Goal: Transaction & Acquisition: Purchase product/service

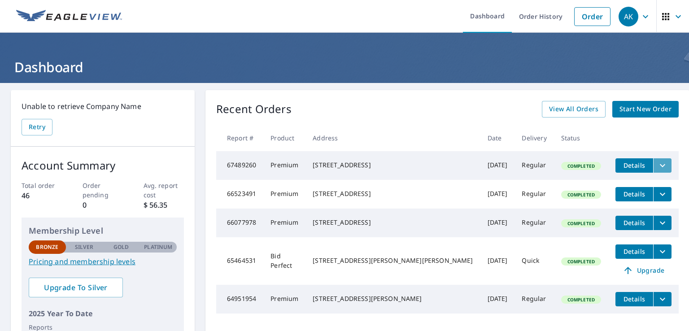
click at [653, 165] on button "filesDropdownBtn-67489260" at bounding box center [662, 165] width 18 height 14
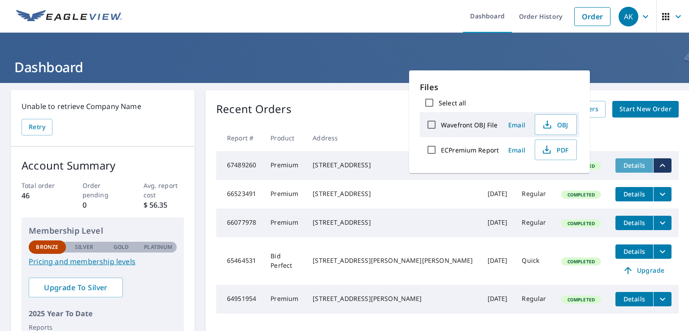
click at [621, 168] on span "Details" at bounding box center [634, 165] width 27 height 9
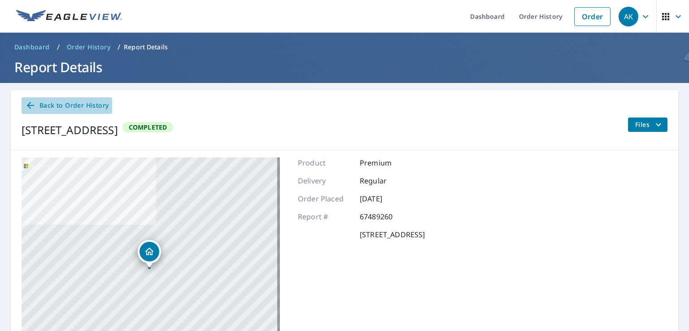
click at [35, 105] on icon at bounding box center [30, 105] width 11 height 11
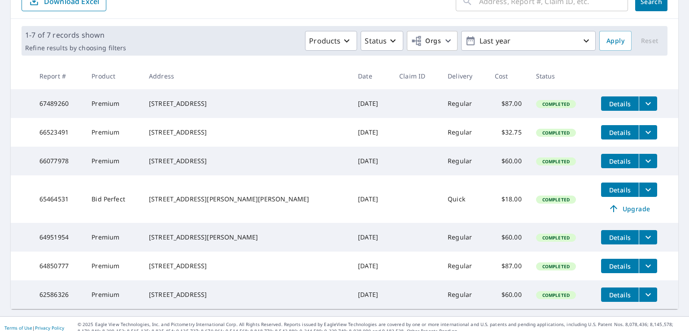
scroll to position [139, 0]
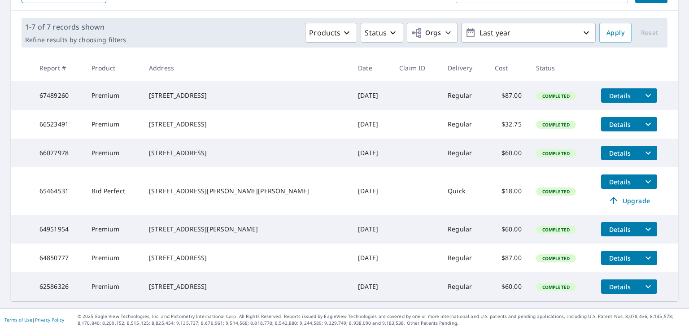
click at [601, 222] on button "Details" at bounding box center [620, 229] width 38 height 14
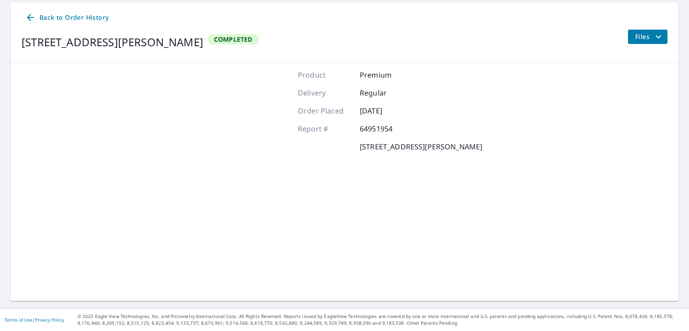
scroll to position [87, 0]
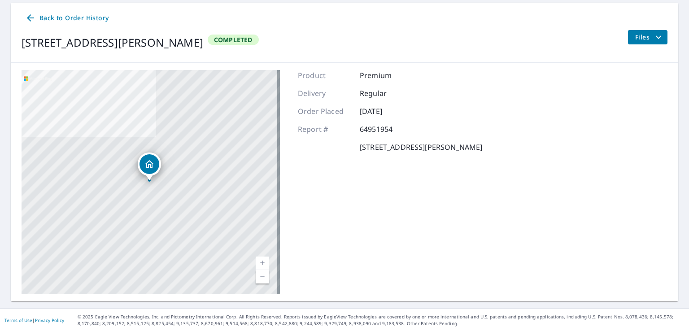
click at [39, 17] on span "Back to Order History" at bounding box center [66, 18] width 83 height 11
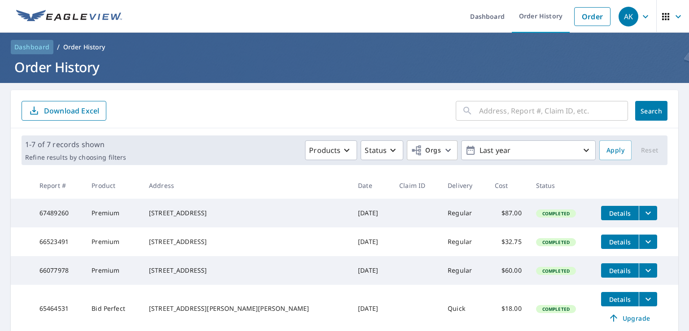
click at [39, 45] on span "Dashboard" at bounding box center [31, 47] width 35 height 9
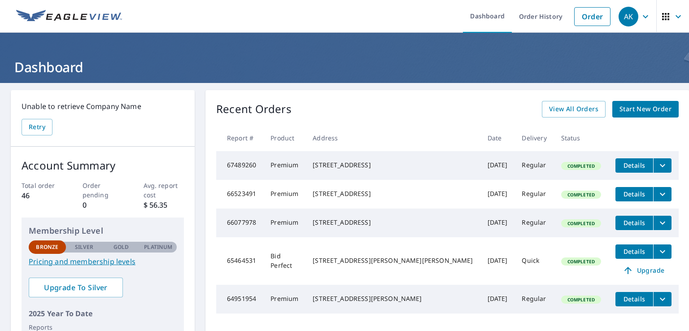
click at [612, 115] on link "Start New Order" at bounding box center [645, 109] width 66 height 17
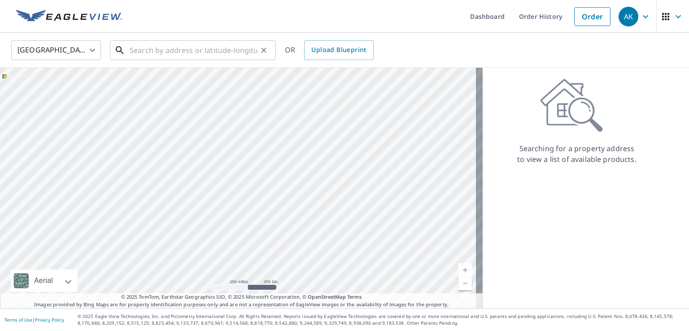
click at [175, 50] on input "text" at bounding box center [194, 50] width 128 height 25
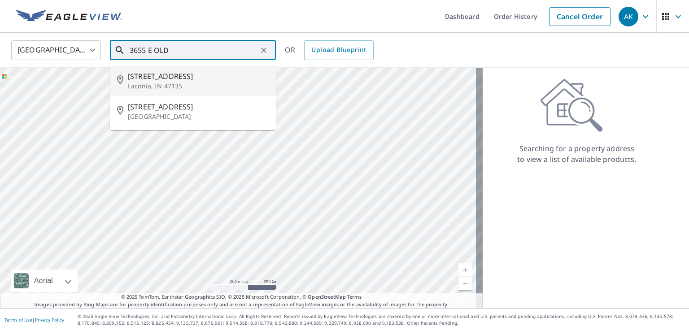
click at [190, 84] on p "Laconia, IN 47135" at bounding box center [198, 86] width 141 height 9
type input "[STREET_ADDRESS]"
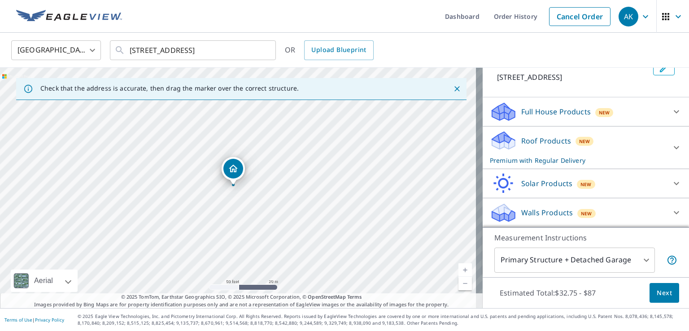
scroll to position [74, 0]
click at [511, 142] on div "Roof Products New Premium with Regular Delivery" at bounding box center [578, 147] width 176 height 35
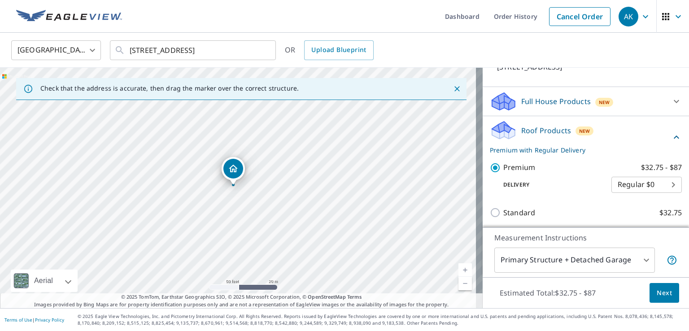
click at [511, 142] on div "Roof Products New Premium with Regular Delivery" at bounding box center [580, 137] width 181 height 35
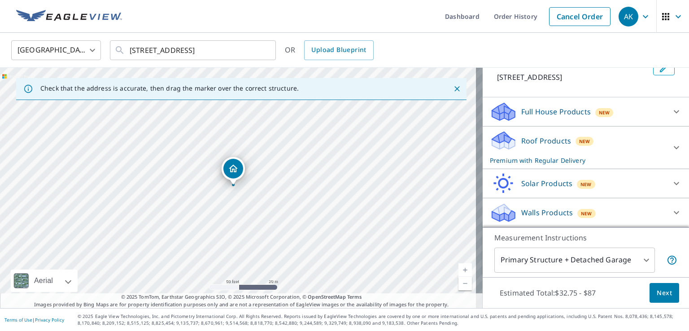
click at [521, 116] on p "Full House Products" at bounding box center [556, 111] width 70 height 11
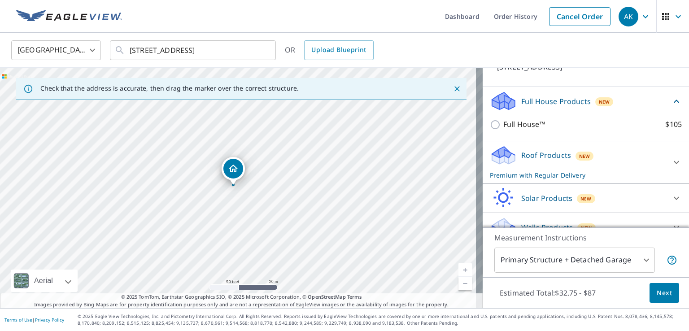
click at [521, 107] on p "Full House Products" at bounding box center [556, 101] width 70 height 11
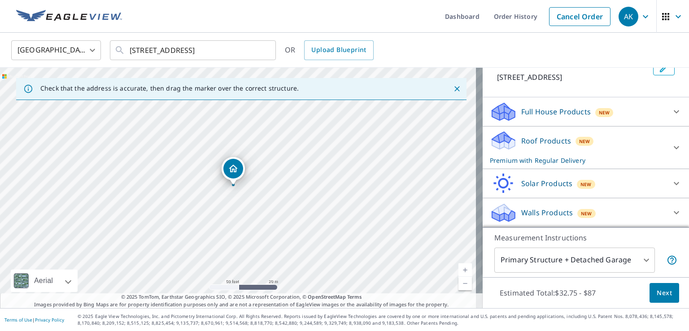
click at [521, 138] on p "Roof Products" at bounding box center [546, 140] width 50 height 11
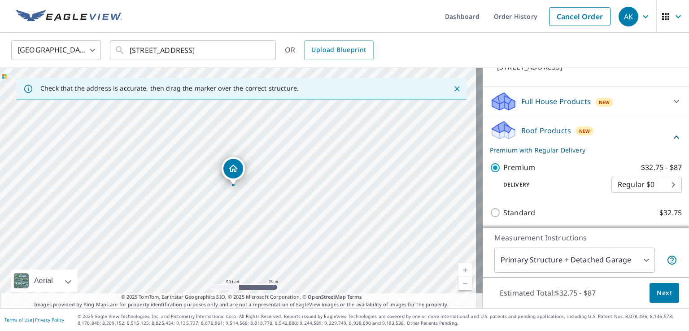
click at [521, 136] on p "Roof Products" at bounding box center [546, 130] width 50 height 11
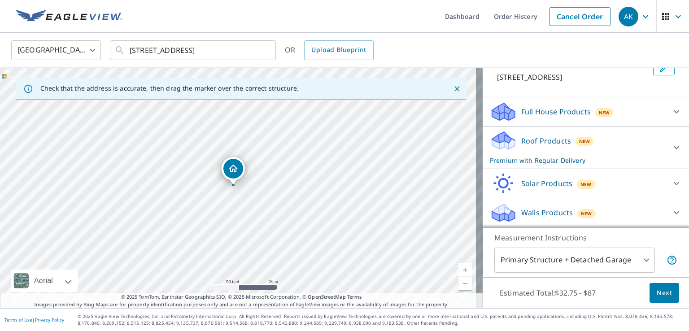
click at [524, 209] on p "Walls Products" at bounding box center [547, 212] width 52 height 11
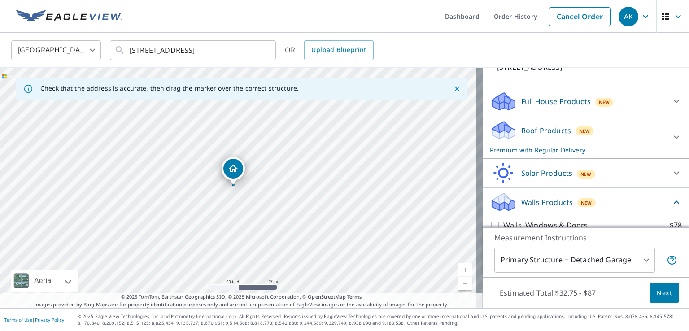
scroll to position [124, 0]
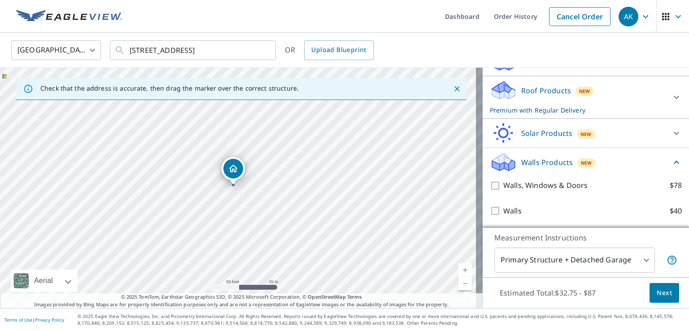
click at [548, 165] on p "Walls Products" at bounding box center [547, 162] width 52 height 11
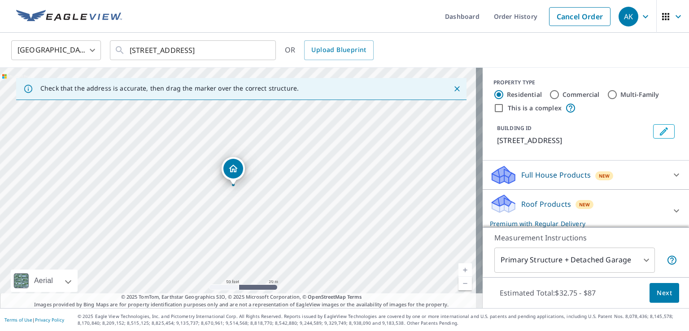
scroll to position [11, 0]
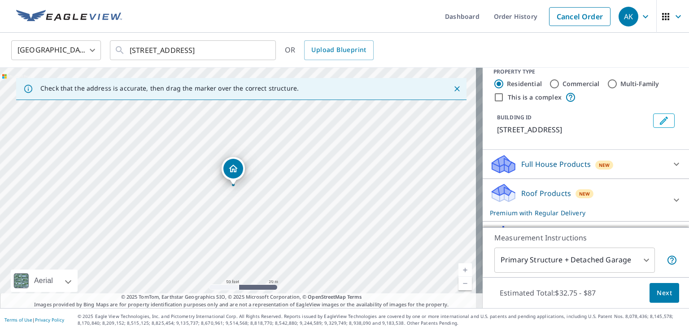
click at [600, 260] on body "AK AK Dashboard Order History Cancel Order AK [GEOGRAPHIC_DATA] [GEOGRAPHIC_DAT…" at bounding box center [344, 165] width 689 height 331
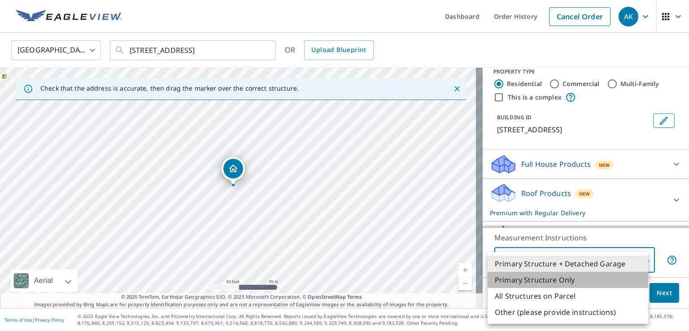
click at [584, 276] on li "Primary Structure Only" at bounding box center [568, 280] width 161 height 16
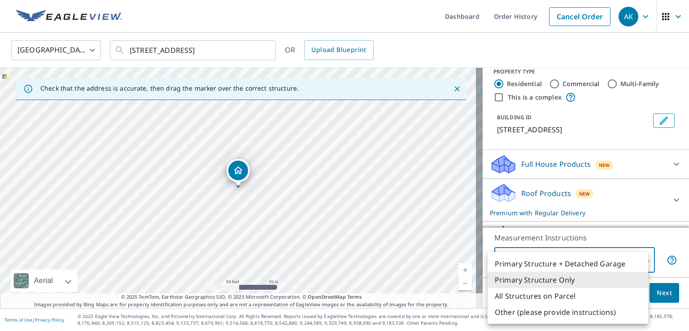
click at [576, 259] on body "AK AK Dashboard Order History Cancel Order AK [GEOGRAPHIC_DATA] [GEOGRAPHIC_DAT…" at bounding box center [344, 165] width 689 height 331
click at [575, 261] on li "Primary Structure + Detached Garage" at bounding box center [568, 264] width 161 height 16
type input "1"
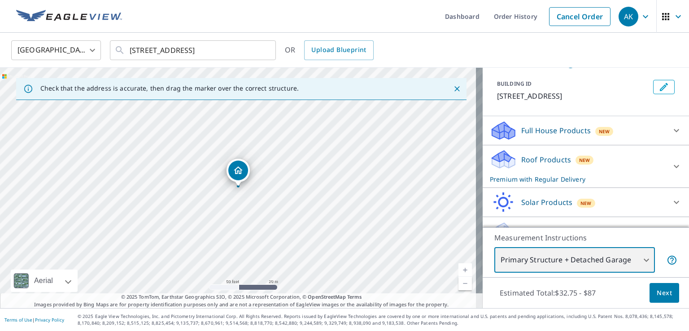
scroll to position [74, 0]
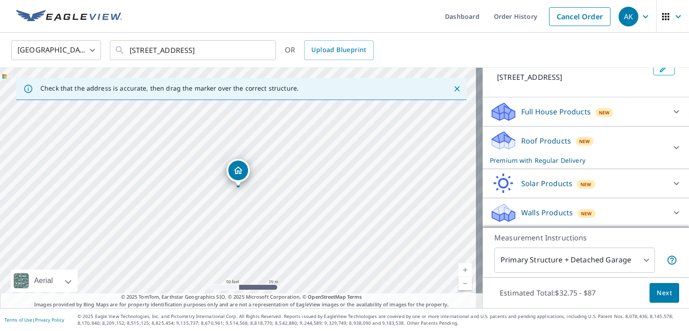
click at [535, 140] on p "Roof Products" at bounding box center [546, 140] width 50 height 11
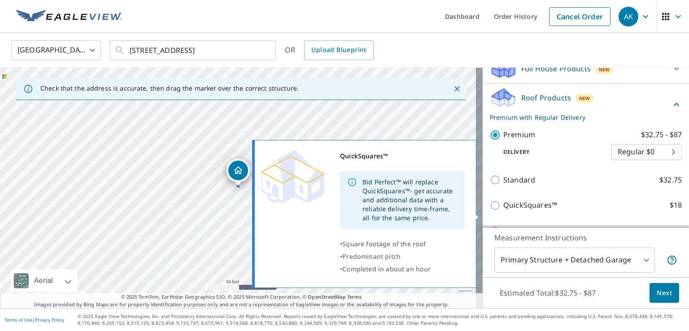
scroll to position [108, 0]
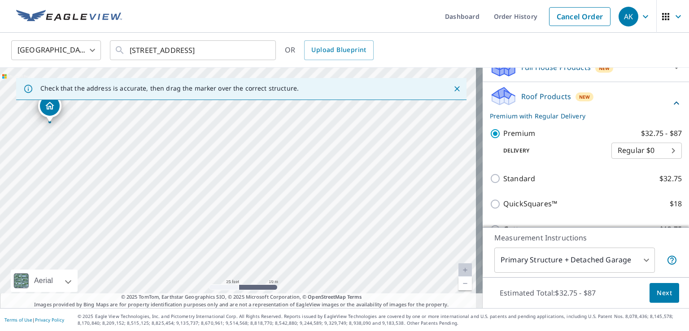
click at [658, 291] on span "Next" at bounding box center [664, 293] width 15 height 11
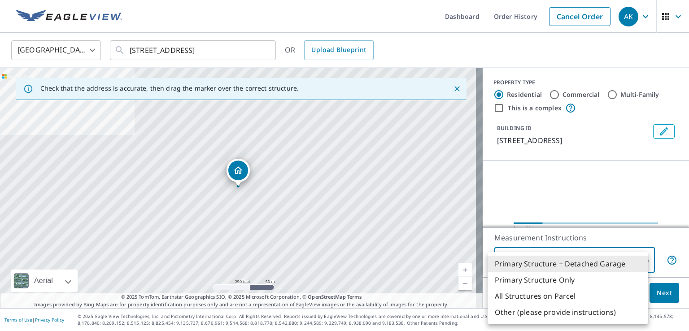
click at [556, 260] on body "AK AK Dashboard Order History Cancel Order AK [GEOGRAPHIC_DATA] [GEOGRAPHIC_DAT…" at bounding box center [344, 165] width 689 height 331
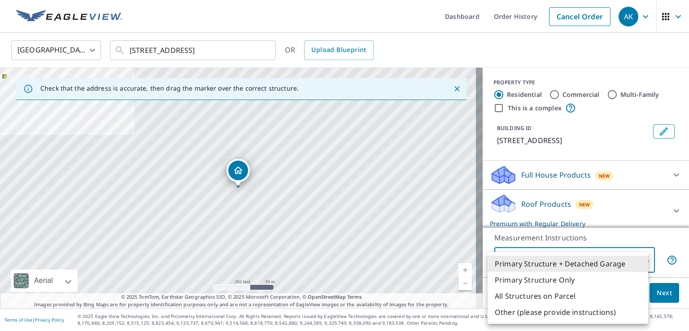
click at [545, 281] on li "Primary Structure Only" at bounding box center [568, 280] width 161 height 16
type input "2"
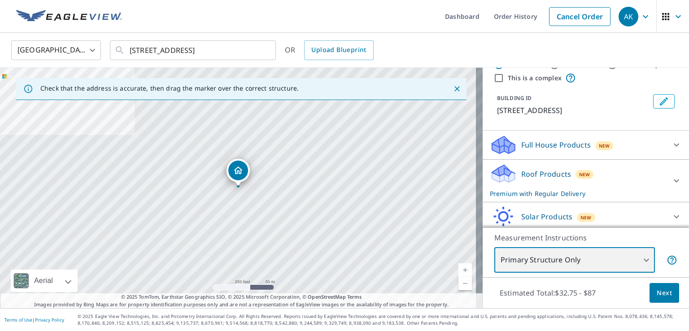
scroll to position [29, 0]
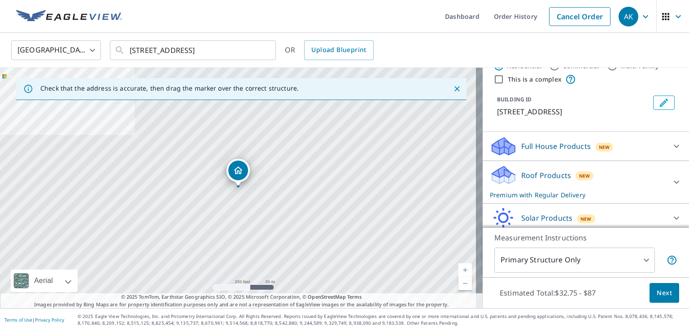
click at [549, 181] on p "Roof Products" at bounding box center [546, 175] width 50 height 11
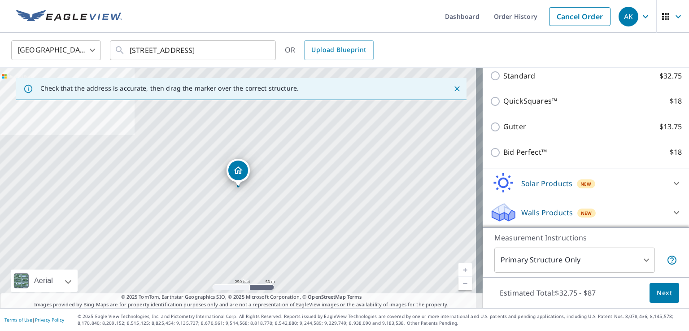
scroll to position [220, 0]
click at [657, 288] on span "Next" at bounding box center [664, 293] width 15 height 11
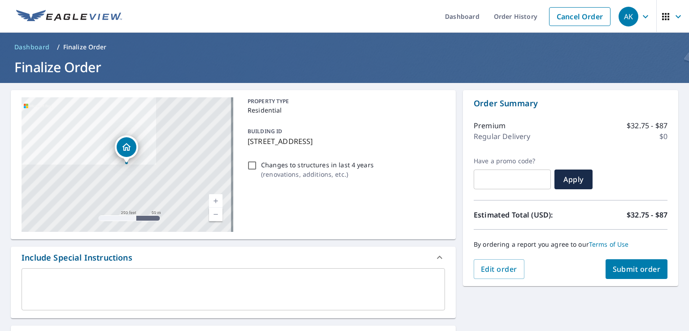
click at [639, 271] on span "Submit order" at bounding box center [637, 269] width 48 height 10
checkbox input "true"
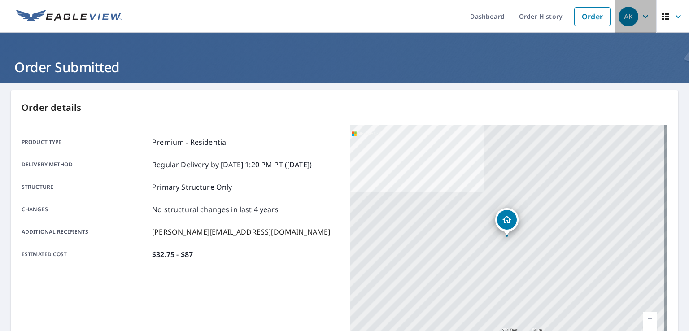
click at [640, 13] on icon "button" at bounding box center [645, 16] width 11 height 11
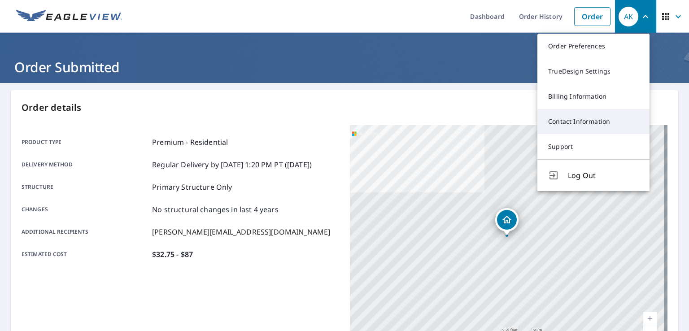
click at [585, 126] on link "Contact Information" at bounding box center [594, 121] width 112 height 25
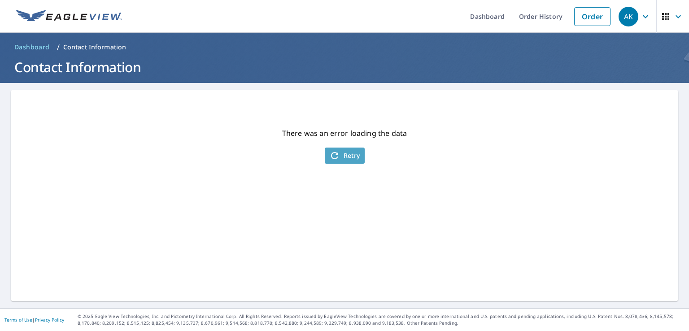
click at [325, 159] on button "Retry" at bounding box center [345, 156] width 40 height 16
click at [354, 160] on span "Retry" at bounding box center [344, 155] width 31 height 11
click at [352, 160] on span "Retry" at bounding box center [344, 155] width 31 height 11
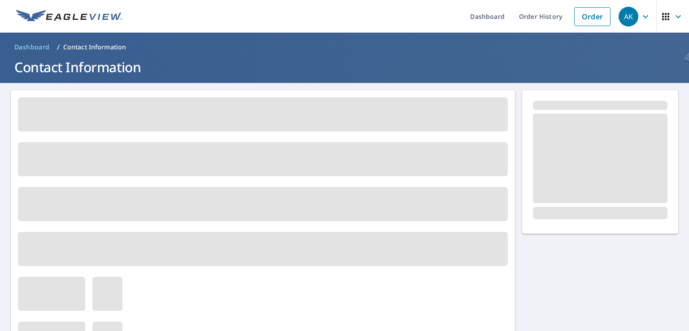
click at [352, 160] on span at bounding box center [263, 159] width 490 height 34
click at [643, 16] on icon "button" at bounding box center [645, 16] width 5 height 3
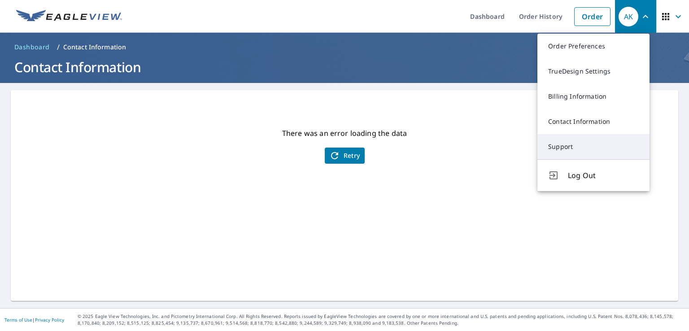
click at [557, 149] on link "Support" at bounding box center [594, 146] width 112 height 25
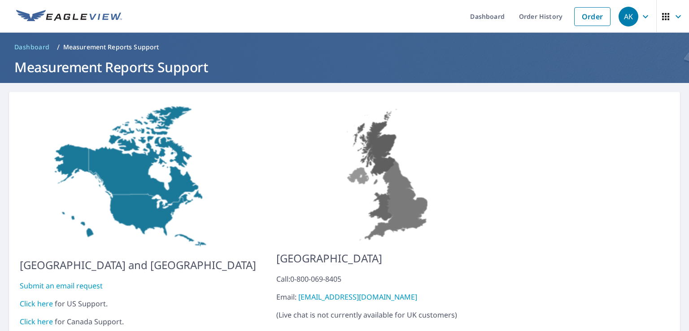
click at [641, 19] on icon "button" at bounding box center [645, 16] width 11 height 11
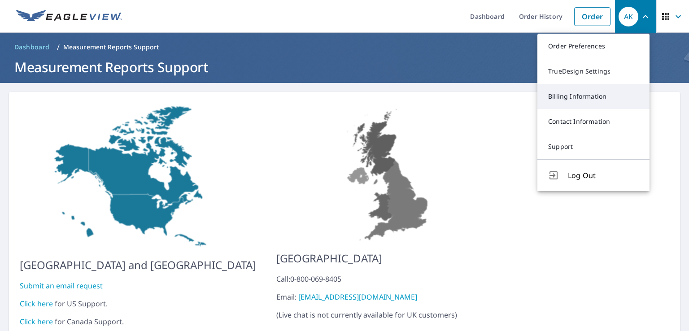
click at [577, 93] on link "Billing Information" at bounding box center [594, 96] width 112 height 25
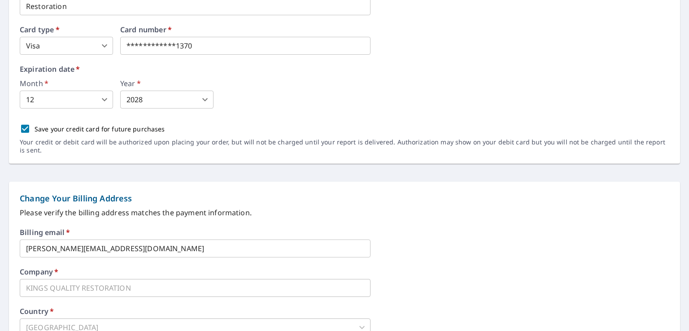
scroll to position [213, 0]
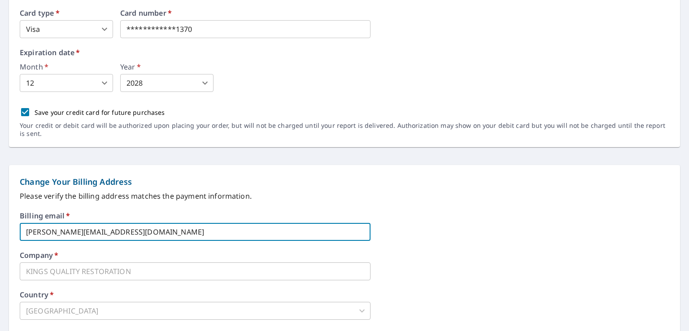
drag, startPoint x: 155, startPoint y: 232, endPoint x: 8, endPoint y: 229, distance: 146.7
click at [4, 231] on form "**********" at bounding box center [344, 206] width 689 height 637
type input "[EMAIL_ADDRESS][DOMAIN_NAME]"
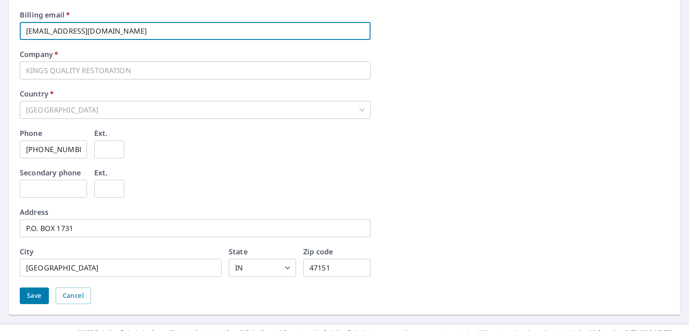
scroll to position [415, 0]
click at [40, 295] on span "Save" at bounding box center [34, 295] width 15 height 11
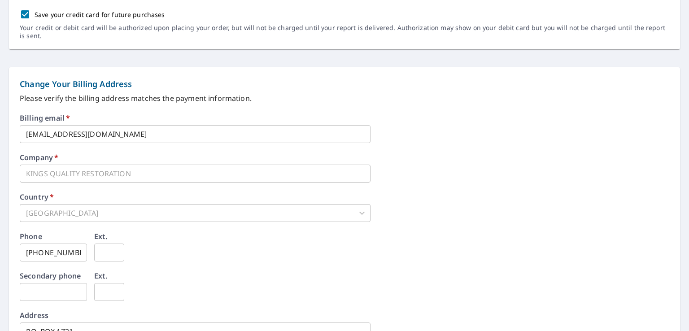
scroll to position [452, 0]
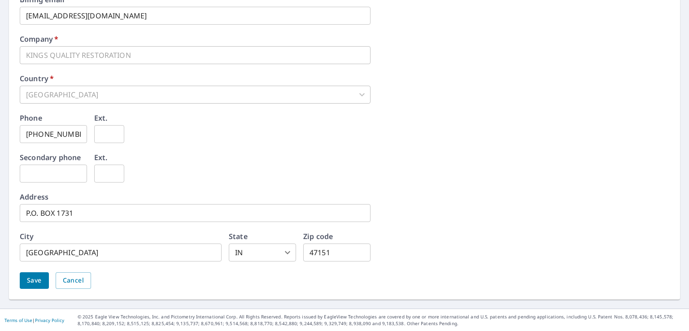
click at [35, 277] on span "Save" at bounding box center [34, 280] width 15 height 11
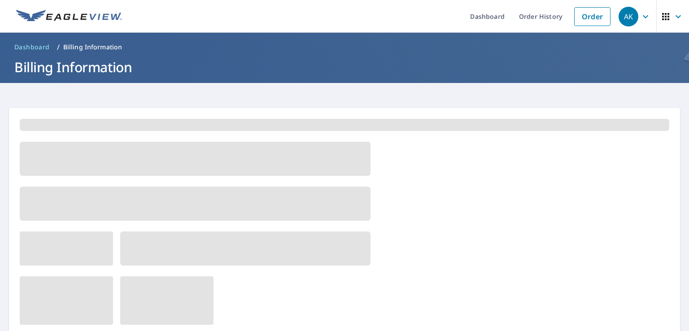
scroll to position [0, 0]
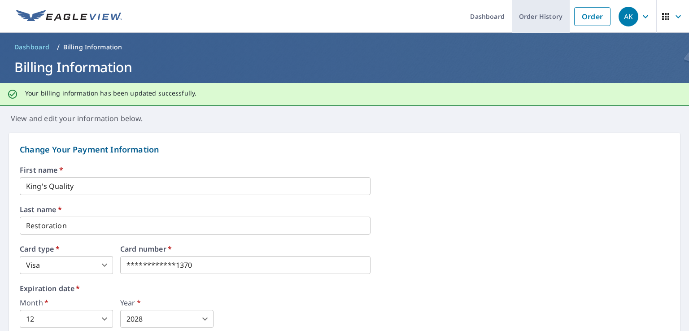
click at [545, 20] on link "Order History" at bounding box center [541, 16] width 58 height 33
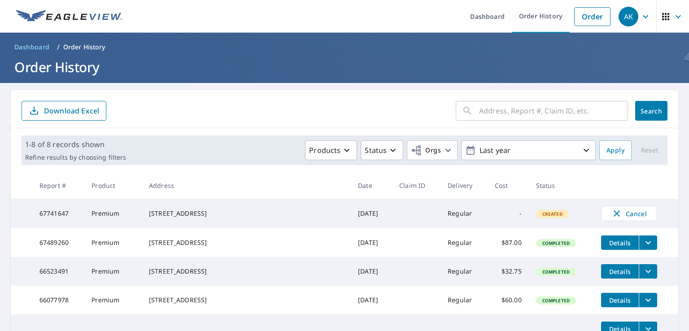
click at [63, 218] on td "67741647" at bounding box center [58, 214] width 52 height 30
click at [392, 200] on td at bounding box center [416, 214] width 48 height 30
click at [441, 212] on td "Regular" at bounding box center [464, 214] width 47 height 30
click at [488, 214] on td "-" at bounding box center [508, 214] width 41 height 30
click at [537, 216] on span "Created" at bounding box center [552, 214] width 31 height 6
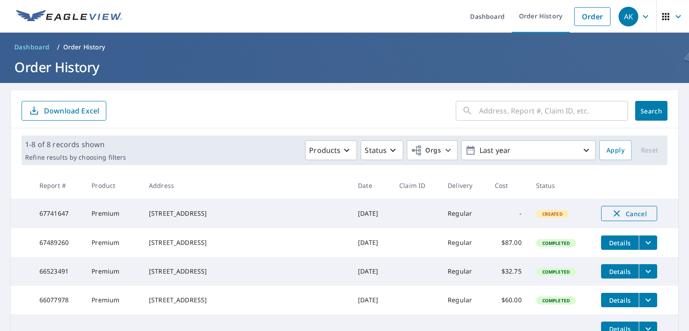
click at [612, 214] on icon "button" at bounding box center [617, 213] width 11 height 11
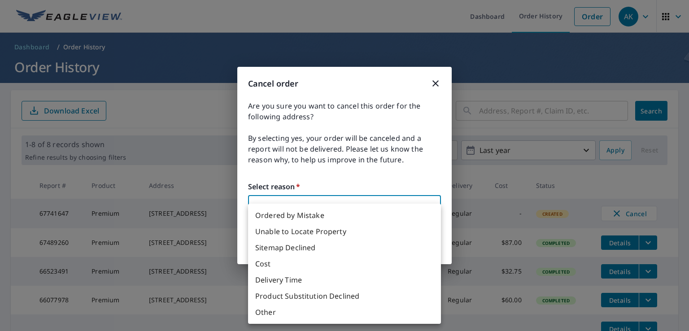
click at [268, 202] on body "AK AK Dashboard Order History Order AK Dashboard / Order History Order History …" at bounding box center [344, 165] width 689 height 331
click at [283, 203] on div at bounding box center [344, 165] width 689 height 331
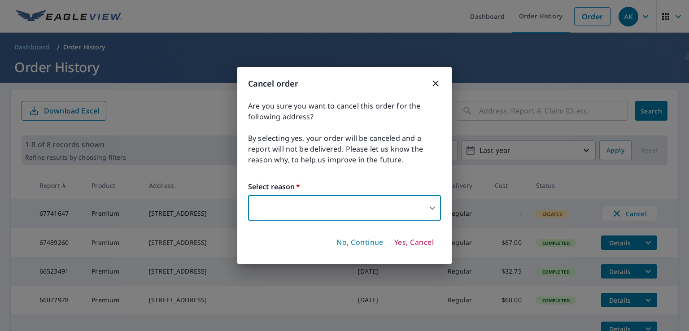
click at [438, 86] on icon "button" at bounding box center [436, 83] width 6 height 6
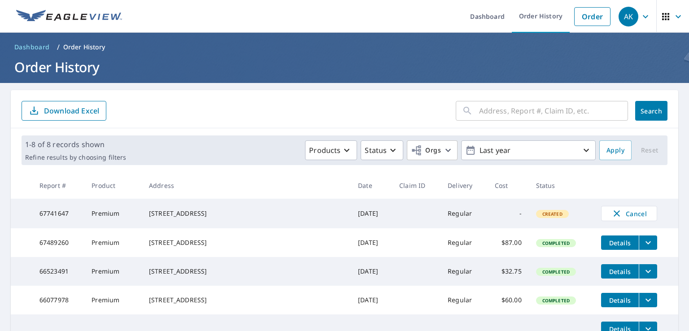
click at [61, 250] on td "67489260" at bounding box center [58, 242] width 52 height 29
click at [612, 213] on icon "button" at bounding box center [617, 213] width 11 height 11
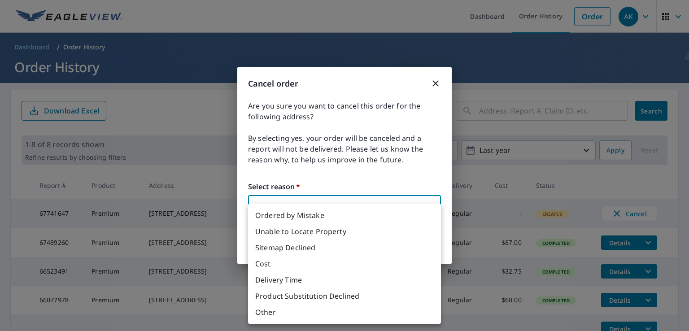
click at [369, 217] on body "AK AK Dashboard Order History Order AK Dashboard / Order History Order History …" at bounding box center [344, 165] width 689 height 331
click at [281, 312] on li "Other" at bounding box center [344, 312] width 193 height 16
type input "36"
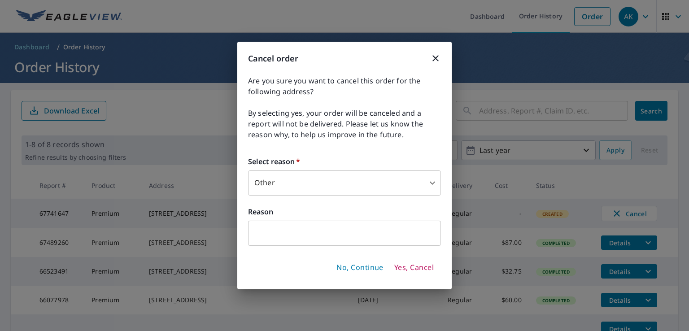
click at [293, 243] on input "text" at bounding box center [344, 233] width 193 height 25
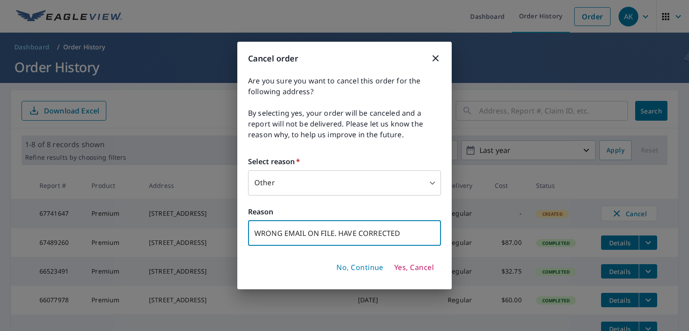
type input "WRONG EMAIL ON FILE. HAVE CORRECTED"
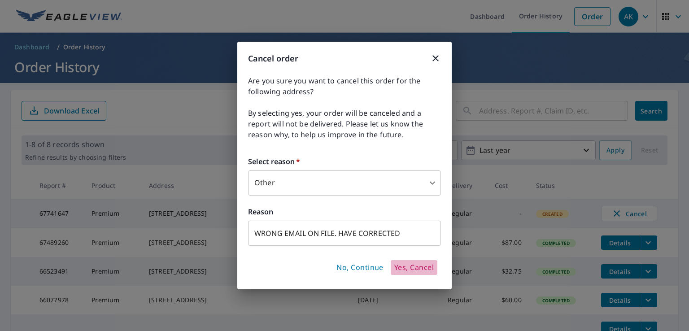
click at [419, 267] on span "Yes, Cancel" at bounding box center [413, 268] width 39 height 10
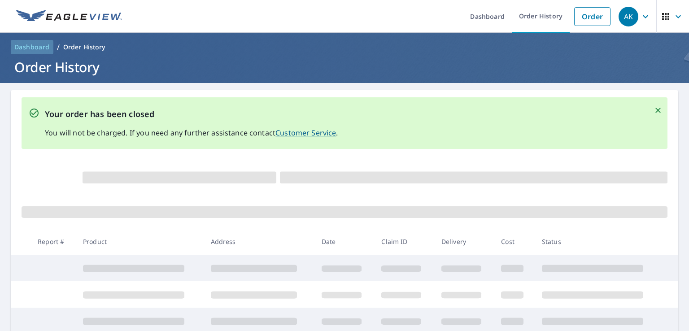
click at [35, 46] on span "Dashboard" at bounding box center [31, 47] width 35 height 9
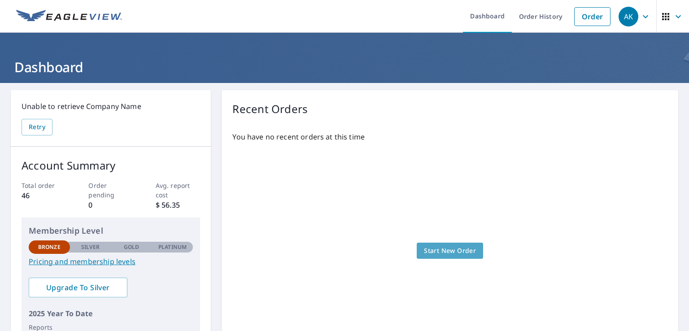
click at [430, 243] on link "Start New Order" at bounding box center [450, 251] width 66 height 17
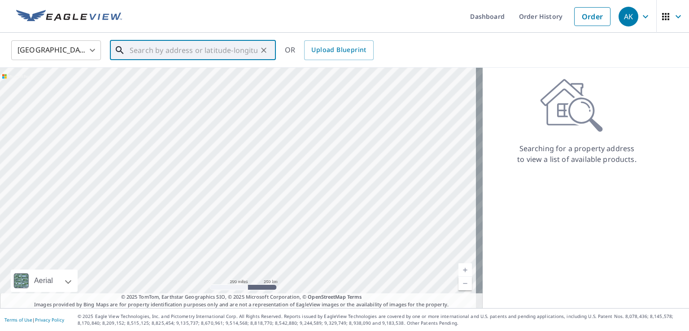
click at [243, 52] on input "text" at bounding box center [194, 50] width 128 height 25
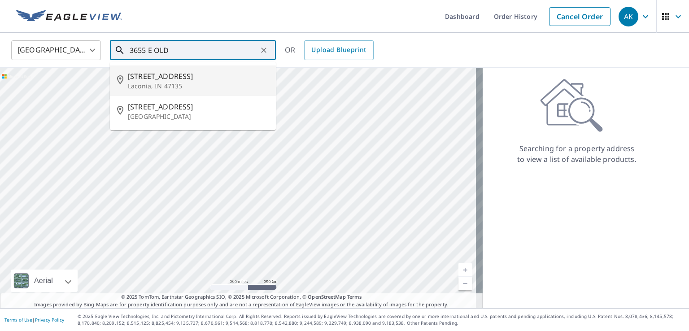
click at [177, 82] on p "Laconia, IN 47135" at bounding box center [198, 86] width 141 height 9
type input "[STREET_ADDRESS]"
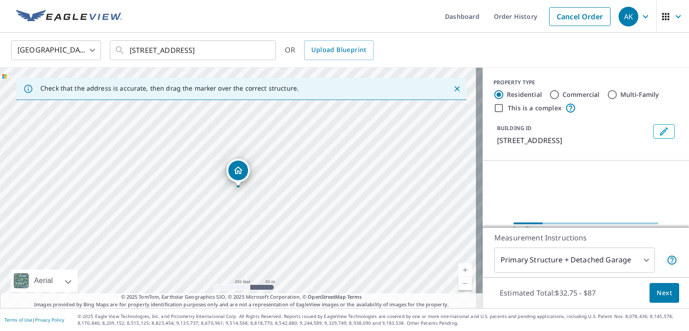
click at [557, 257] on body "AK AK Dashboard Order History Cancel Order AK [GEOGRAPHIC_DATA] [GEOGRAPHIC_DAT…" at bounding box center [344, 165] width 689 height 331
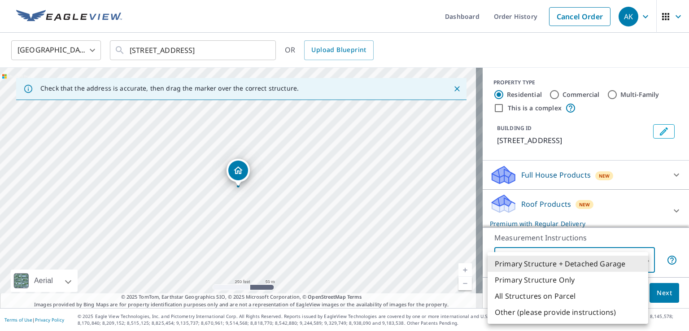
click at [551, 280] on li "Primary Structure Only" at bounding box center [568, 280] width 161 height 16
type input "2"
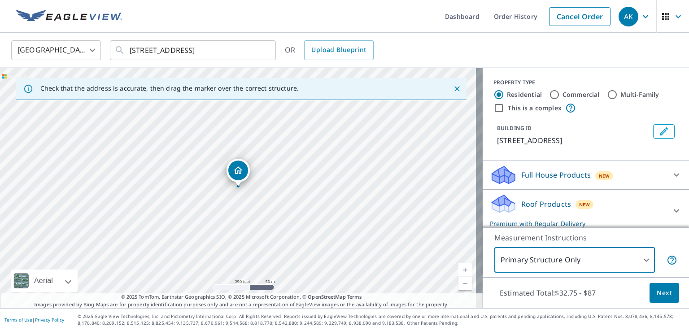
click at [660, 294] on span "Next" at bounding box center [664, 293] width 15 height 11
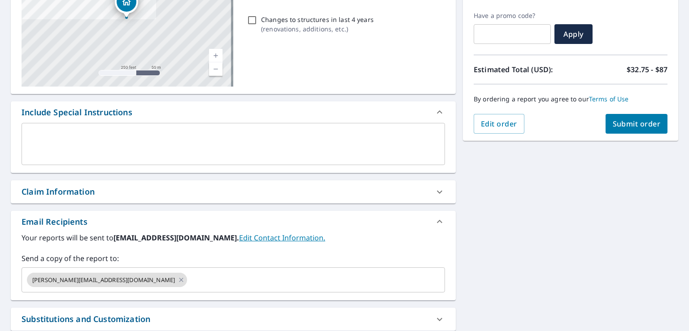
scroll to position [145, 0]
click at [178, 279] on icon at bounding box center [181, 280] width 7 height 10
checkbox input "true"
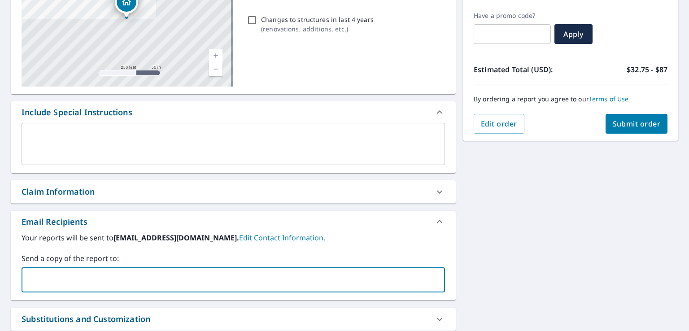
click at [127, 279] on input "text" at bounding box center [227, 279] width 402 height 17
type input "Z"
type input "[PERSON_NAME]."
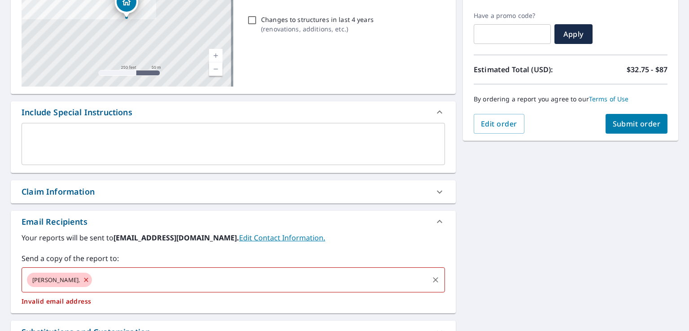
checkbox input "true"
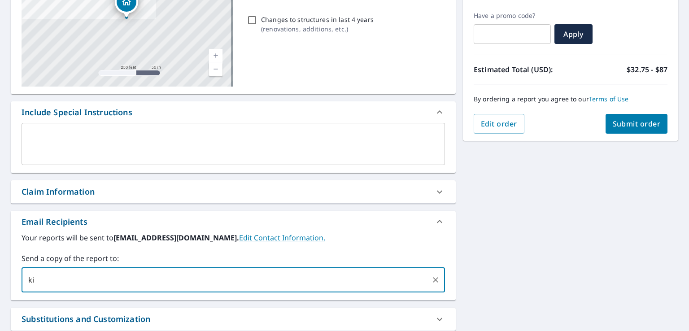
type input "k"
type input "[EMAIL_ADDRESS][DOMAIN_NAME]"
checkbox input "true"
type input "[PERSON_NAME].kingsquality"
checkbox input "true"
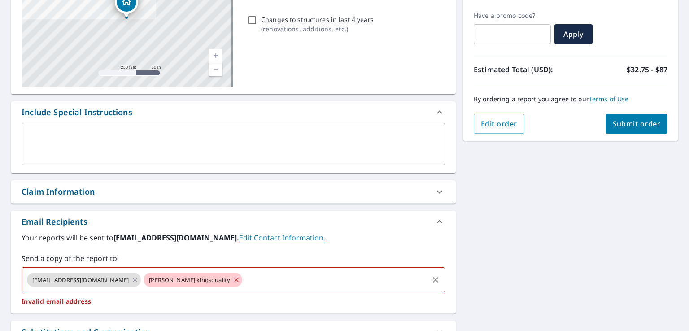
type input "@"
checkbox input "true"
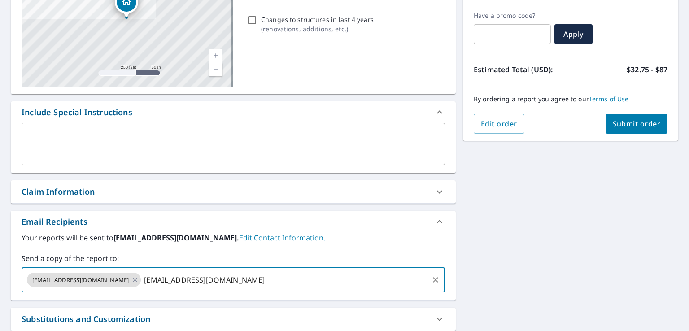
type input "[EMAIL_ADDRESS][DOMAIN_NAME]"
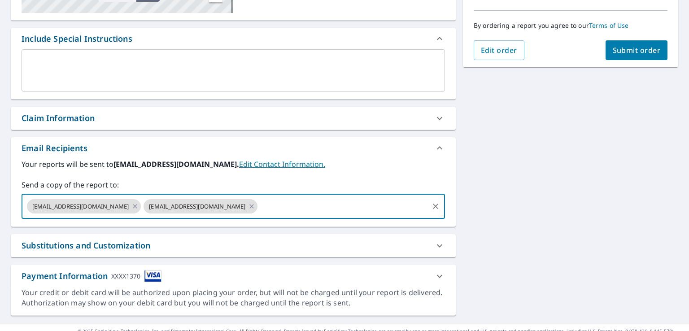
scroll to position [233, 0]
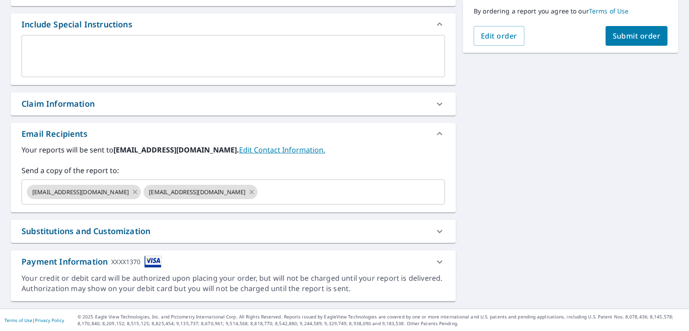
click at [140, 232] on div "Substitutions and Customization" at bounding box center [86, 231] width 129 height 12
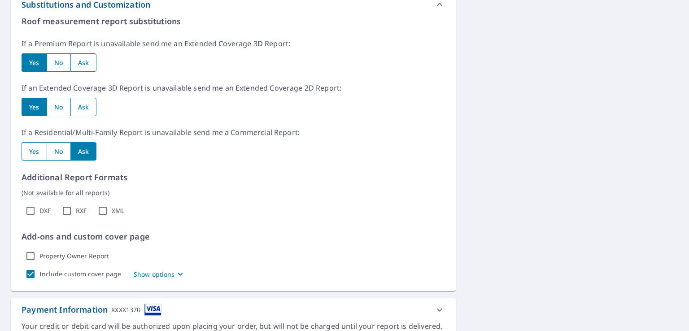
scroll to position [468, 0]
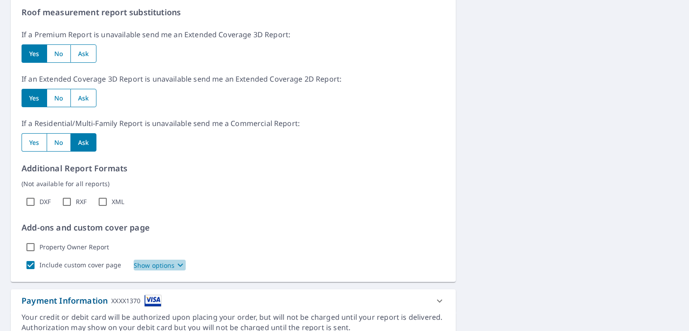
click at [161, 266] on p "Show options" at bounding box center [154, 265] width 41 height 9
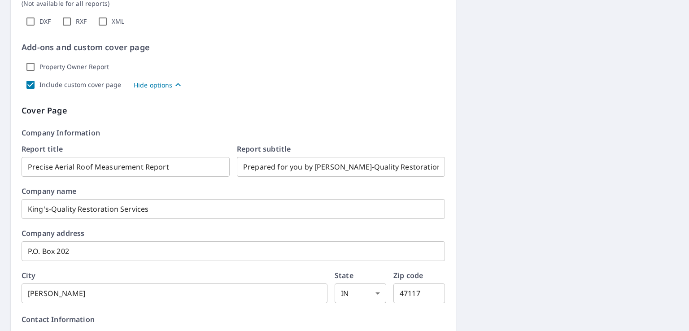
scroll to position [648, 0]
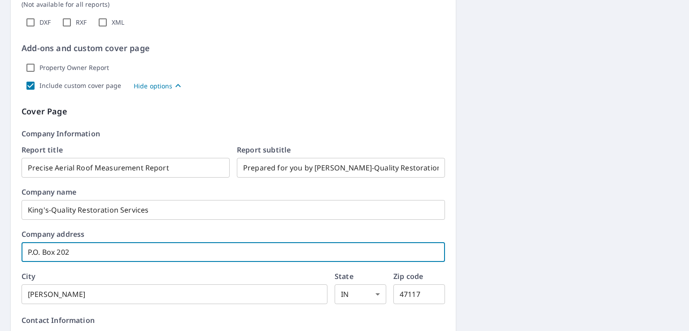
drag, startPoint x: 86, startPoint y: 251, endPoint x: 58, endPoint y: 262, distance: 30.0
click at [58, 262] on input "P.O. Box 202" at bounding box center [234, 252] width 424 height 25
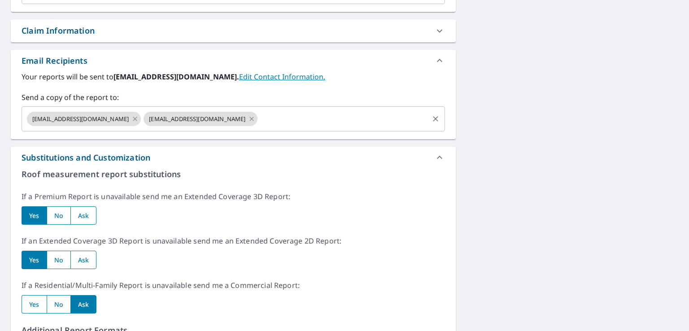
scroll to position [222, 0]
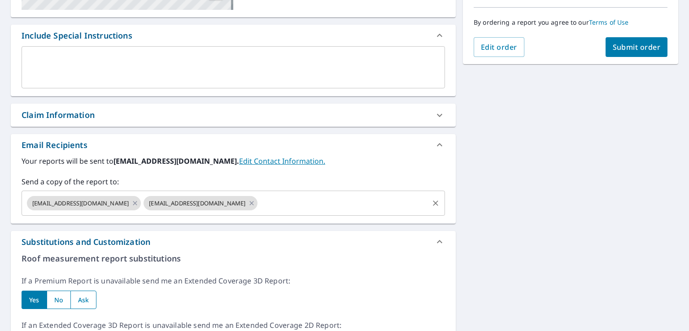
click at [63, 200] on span "[EMAIL_ADDRESS][DOMAIN_NAME]" at bounding box center [80, 203] width 107 height 9
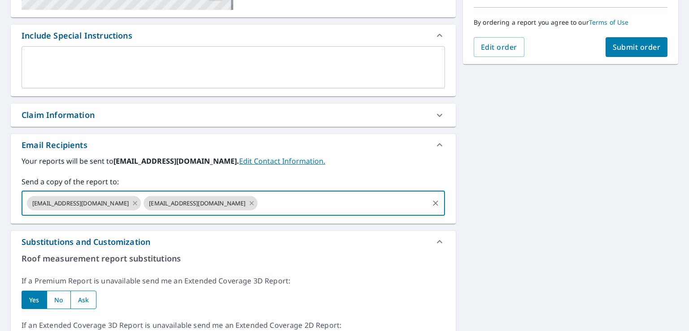
click at [54, 205] on span "[EMAIL_ADDRESS][DOMAIN_NAME]" at bounding box center [80, 203] width 107 height 9
click at [131, 203] on icon at bounding box center [134, 203] width 7 height 10
checkbox input "true"
type input "[EMAIL_ADDRESS][DOMAIN_NAME]"
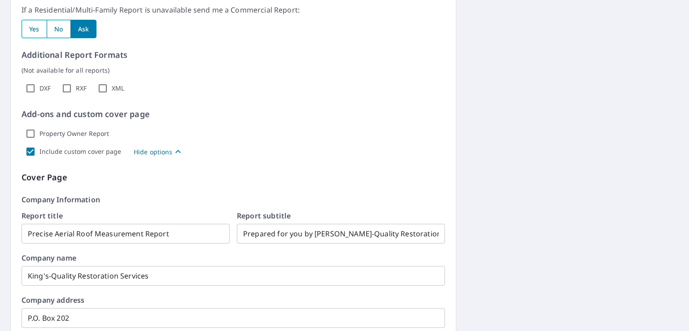
scroll to position [603, 0]
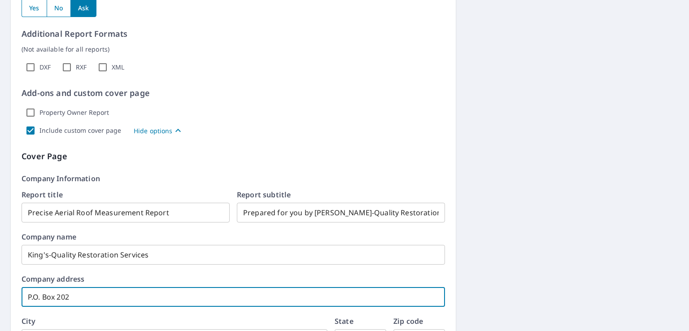
drag, startPoint x: 92, startPoint y: 297, endPoint x: 58, endPoint y: 294, distance: 34.2
click at [58, 294] on input "P.O. Box 202" at bounding box center [234, 296] width 424 height 25
checkbox input "true"
type input "P.O. Box 1"
checkbox input "true"
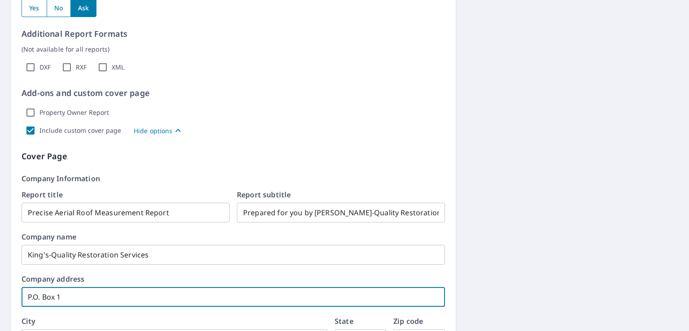
type input "P.O. Box 17"
checkbox input "true"
type input "P.O. Box 173"
checkbox input "true"
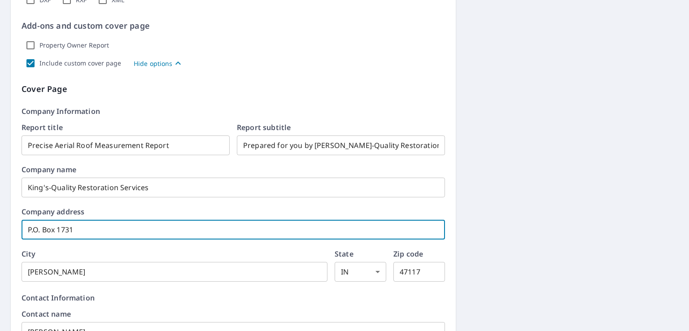
scroll to position [671, 0]
type input "P.O. Box 1731"
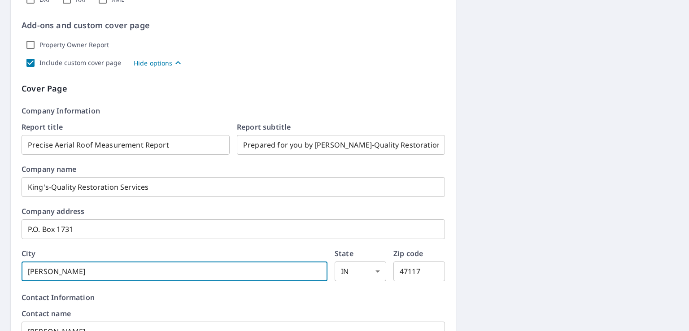
drag, startPoint x: 57, startPoint y: 272, endPoint x: 11, endPoint y: 270, distance: 46.2
click at [11, 270] on div "Roof measurement report substitutions If a Premium Report is unavailable send m…" at bounding box center [233, 262] width 445 height 917
checkbox input "true"
type input "N"
checkbox input "true"
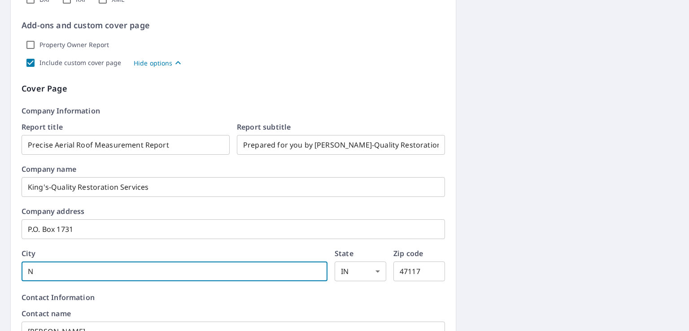
type input "Ne"
checkbox input "true"
type input "Neq"
checkbox input "true"
type input "Neq="
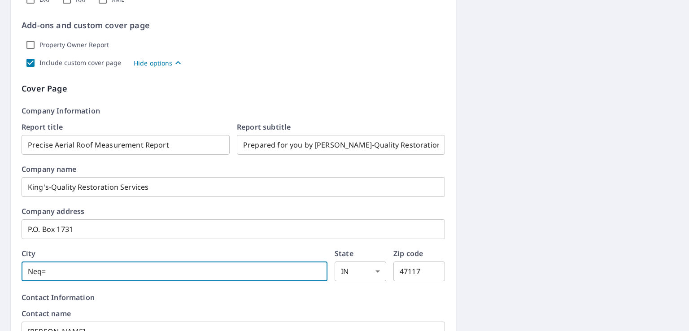
checkbox input "true"
type input "Neq"
checkbox input "true"
type input "Ne"
checkbox input "true"
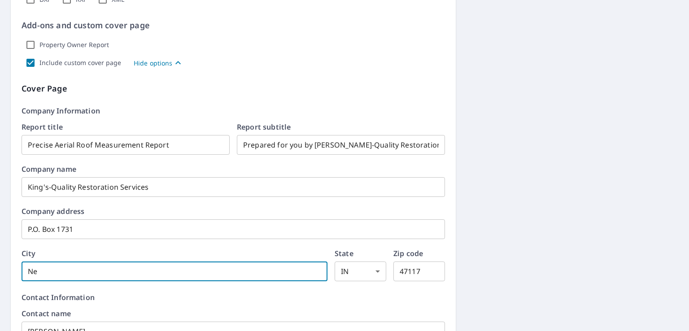
type input "New"
checkbox input "true"
type input "New"
checkbox input "true"
type input "New A"
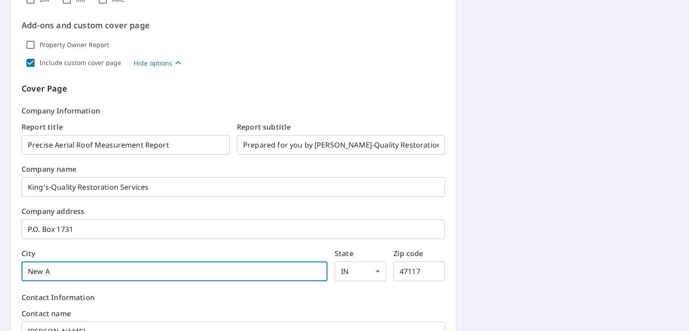
checkbox input "true"
type input "New Al"
checkbox input "true"
type input "New Alba"
checkbox input "true"
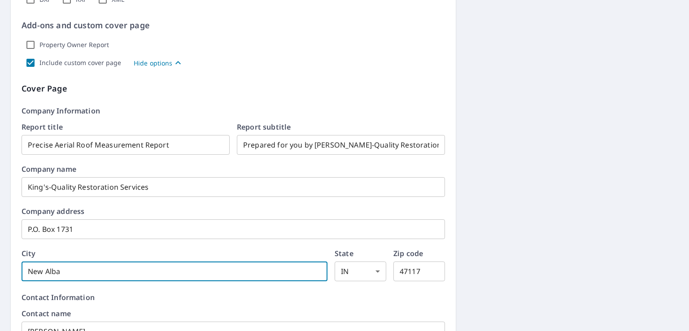
type input "[GEOGRAPHIC_DATA]"
checkbox input "true"
type input "[GEOGRAPHIC_DATA]"
checkbox input "true"
type input "[GEOGRAPHIC_DATA]"
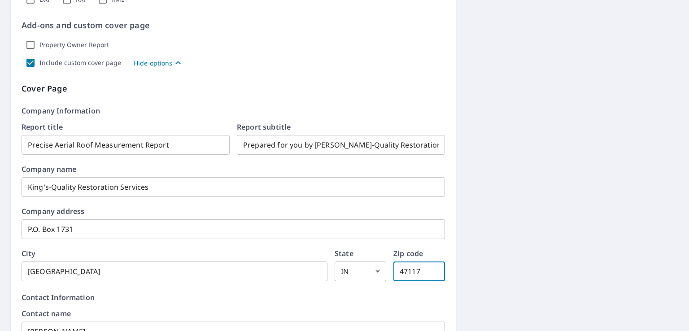
click at [418, 271] on input "47117" at bounding box center [419, 271] width 52 height 25
checkbox input "true"
type input "4711"
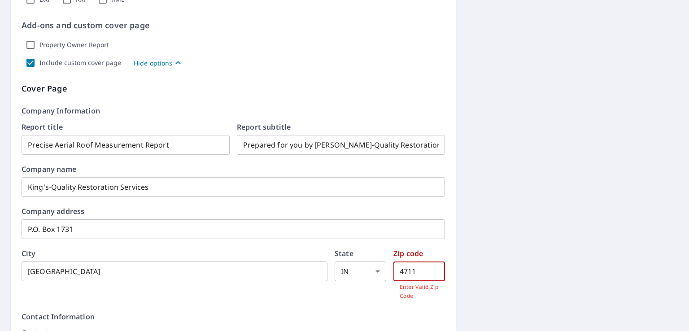
checkbox input "true"
type input "471"
checkbox input "true"
type input "4715"
checkbox input "true"
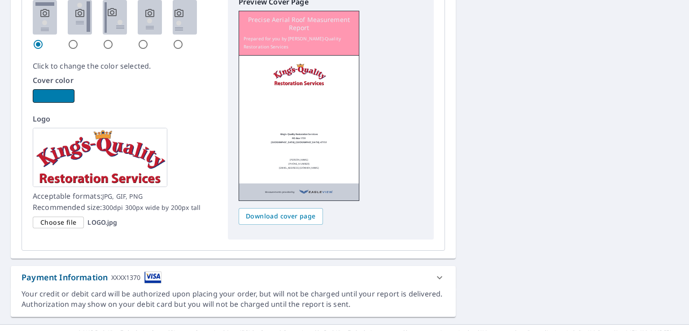
scroll to position [1123, 0]
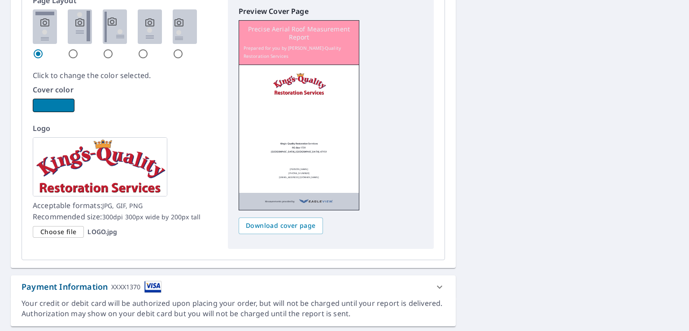
type input "47151"
click at [57, 105] on button "button" at bounding box center [54, 105] width 42 height 13
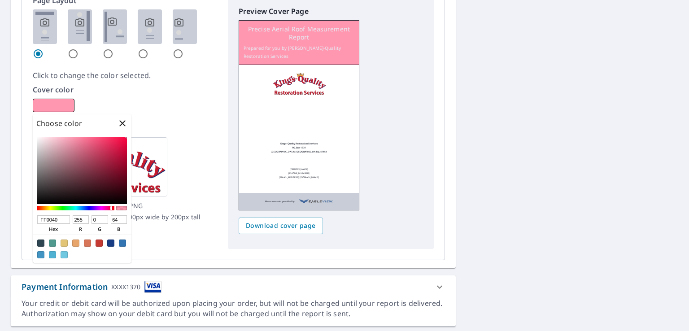
click at [38, 242] on div at bounding box center [40, 243] width 7 height 7
checkbox input "true"
type input "2E4552"
type input "46"
type input "69"
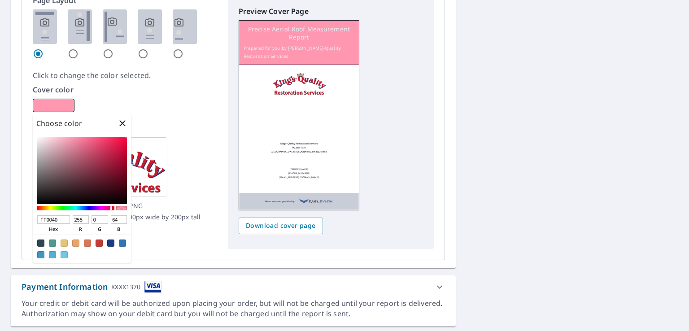
type input "82"
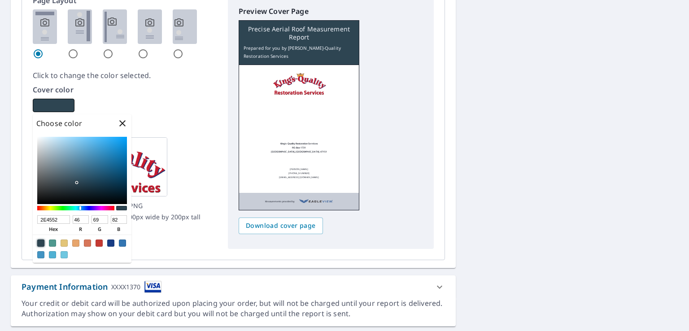
checkbox input "true"
type input "848A8D"
type input "132"
type input "138"
type input "141"
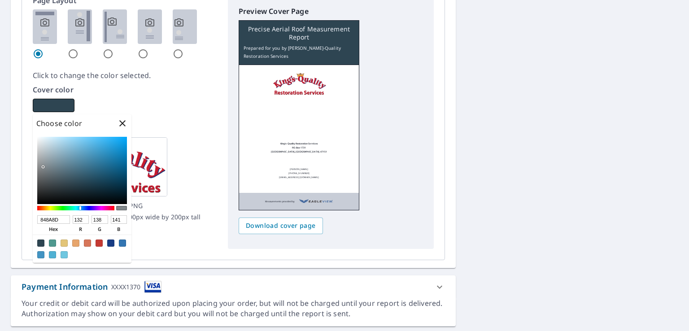
checkbox input "true"
type input "75797A"
type input "117"
type input "121"
type input "122"
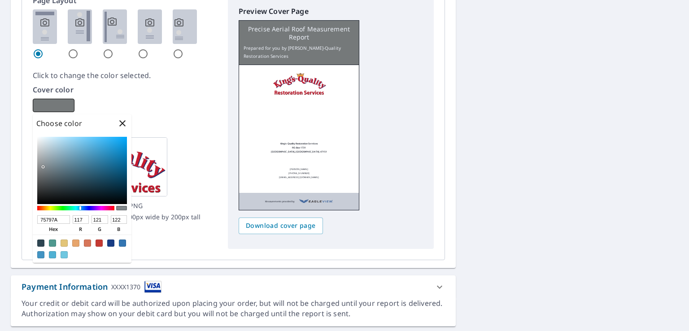
checkbox input "true"
type input "6B6F70"
type input "107"
type input "111"
type input "112"
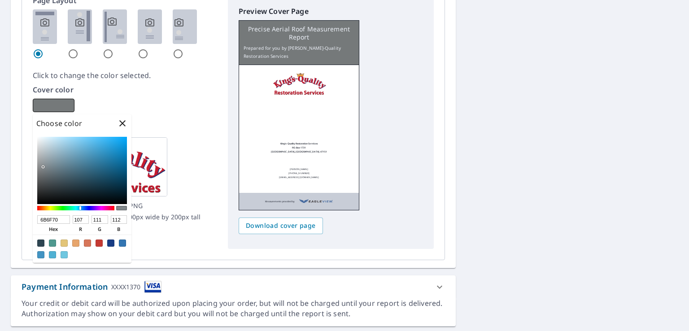
checkbox input "true"
type input "595D5D"
type input "89"
type input "93"
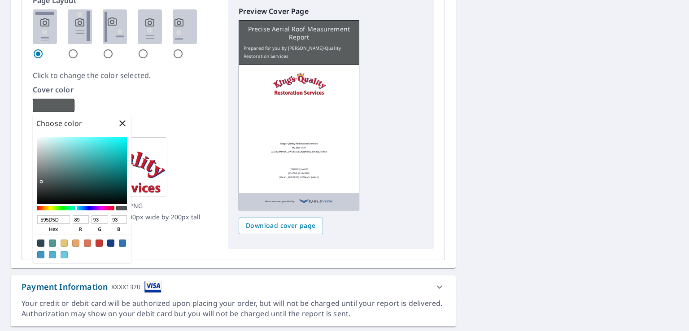
checkbox input "true"
type input "515555"
type input "81"
type input "85"
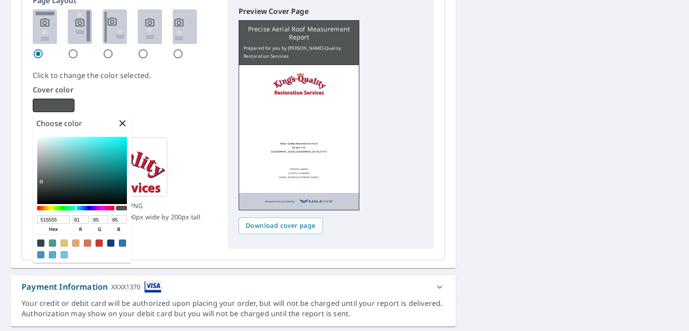
checkbox input "true"
type input "4B4E4E"
type input "75"
type input "78"
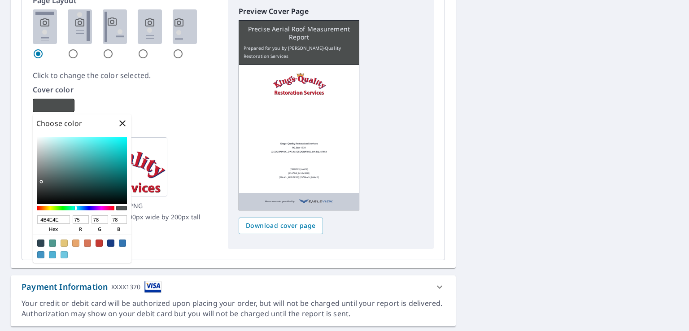
checkbox input "true"
type input "4A4B4B"
type input "74"
type input "75"
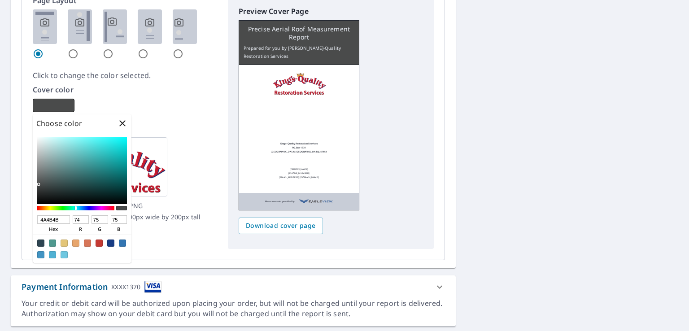
checkbox input "true"
type input "4B4B4B"
type input "75"
checkbox input "true"
type input "5A5C5C"
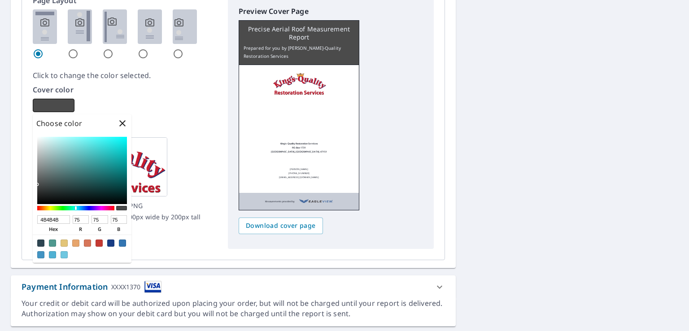
type input "90"
type input "92"
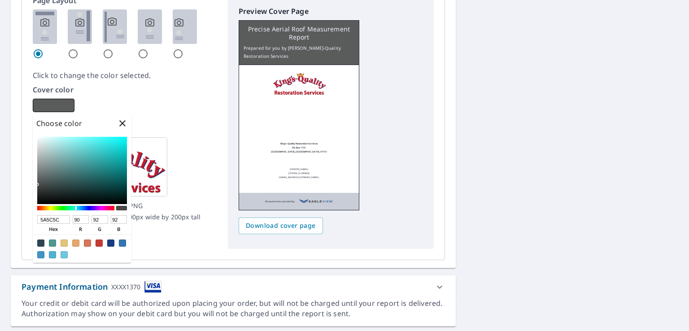
checkbox input "true"
type input "595C5C"
type input "89"
checkbox input "true"
type input "5A5C5C"
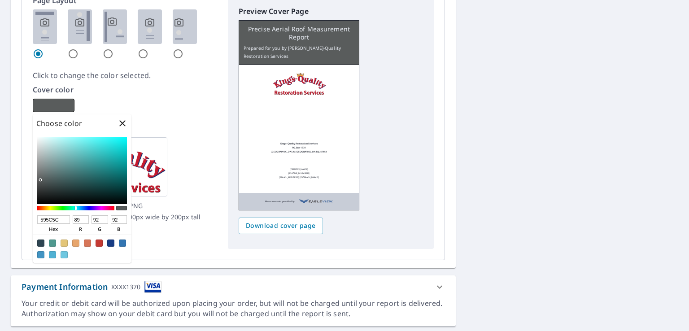
type input "90"
drag, startPoint x: 41, startPoint y: 170, endPoint x: 39, endPoint y: 180, distance: 10.5
click at [39, 180] on div at bounding box center [82, 170] width 90 height 67
click at [208, 140] on div "Logo Acceptable formats: JPG, GIF, PNG Recommended size: 300dpi 300px wide by 2…" at bounding box center [125, 180] width 184 height 115
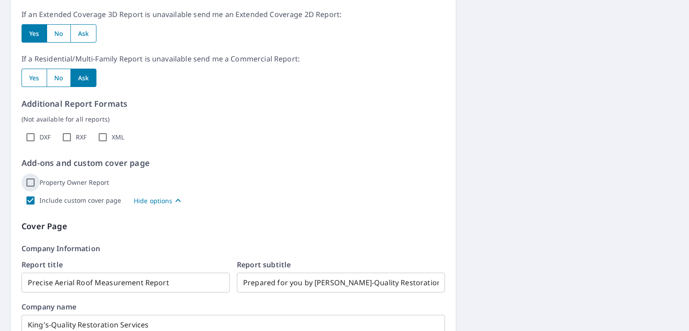
scroll to position [529, 0]
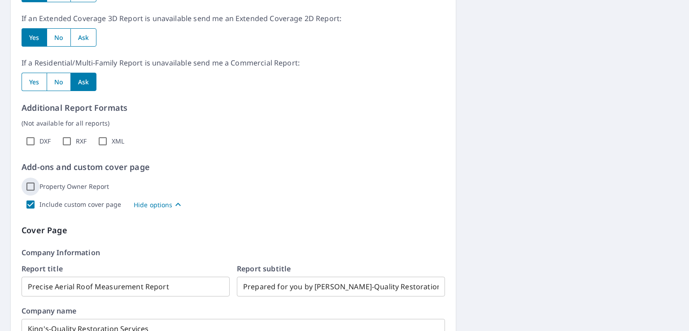
click at [31, 187] on input "Property Owner Report" at bounding box center [31, 187] width 18 height 18
checkbox input "true"
click at [29, 205] on input "Include custom cover page" at bounding box center [31, 205] width 18 height 18
checkbox input "false"
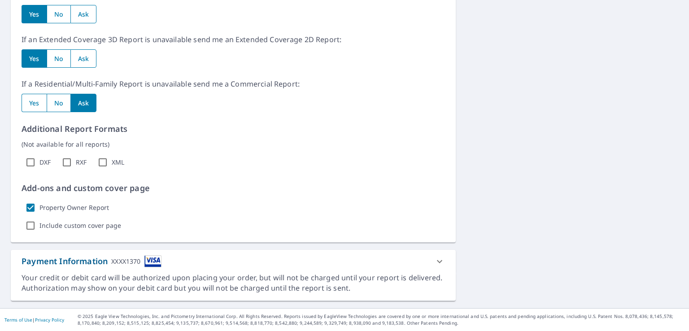
scroll to position [507, 0]
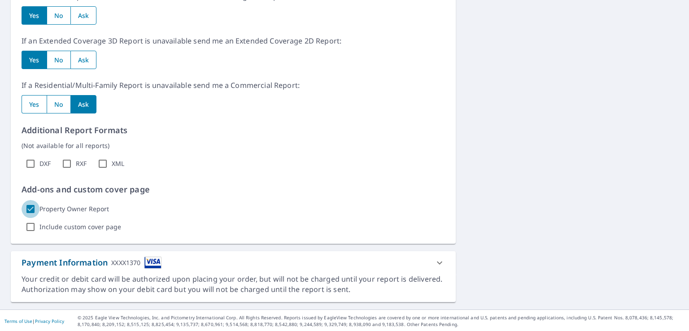
click at [31, 205] on input "Property Owner Report" at bounding box center [31, 209] width 18 height 18
checkbox input "false"
click at [28, 229] on input "Include custom cover page" at bounding box center [31, 227] width 18 height 18
checkbox input "true"
click at [156, 223] on p "Show options" at bounding box center [154, 227] width 41 height 9
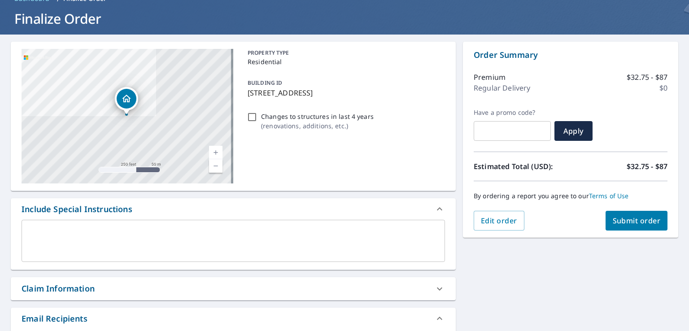
scroll to position [24, 0]
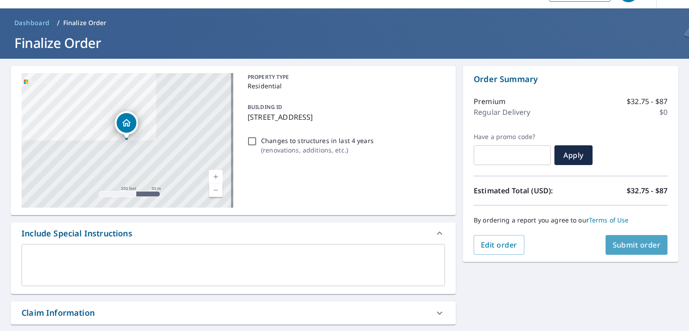
click at [606, 241] on button "Submit order" at bounding box center [637, 245] width 62 height 20
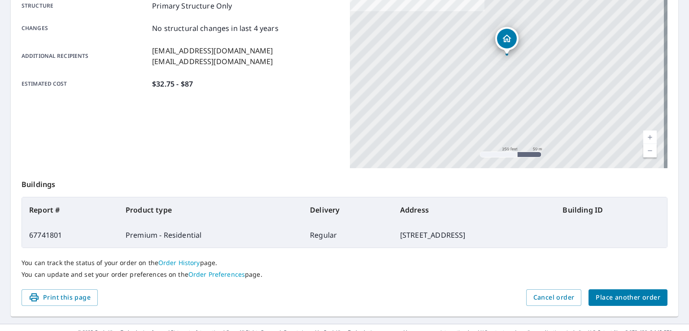
scroll to position [197, 0]
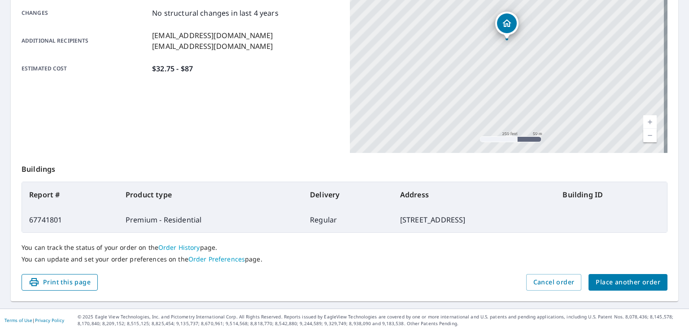
click at [90, 284] on button "Print this page" at bounding box center [60, 282] width 76 height 17
